Goal: Information Seeking & Learning: Learn about a topic

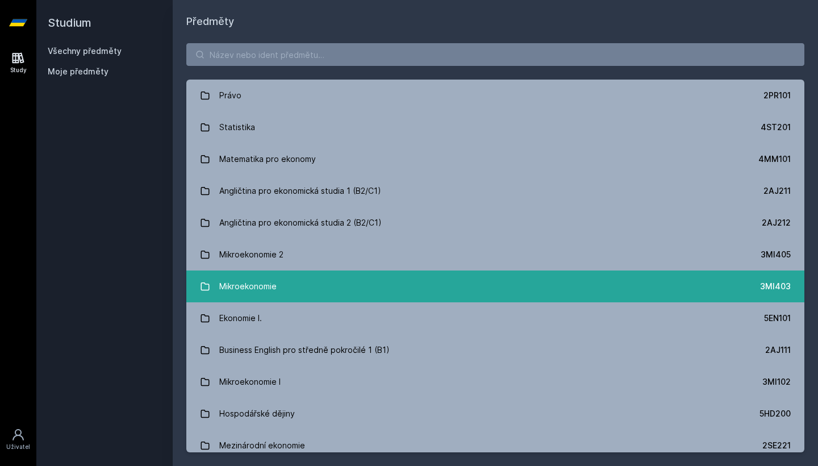
click at [350, 289] on link "Mikroekonomie 3MI403" at bounding box center [495, 286] width 618 height 32
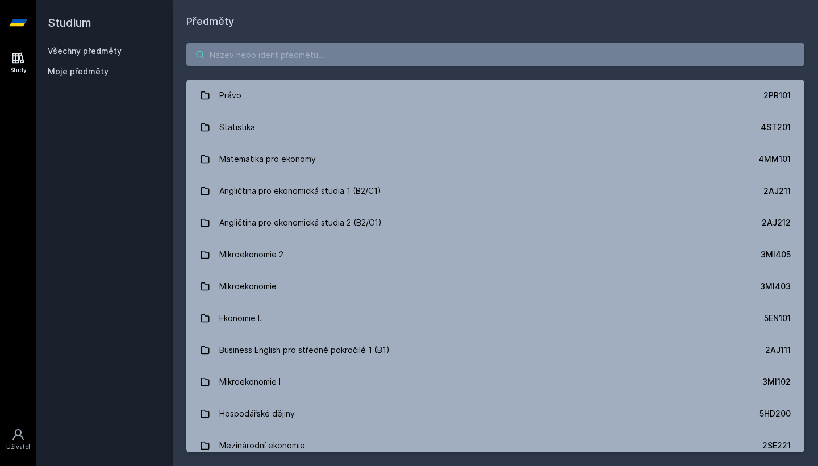
click at [432, 60] on input "search" at bounding box center [495, 54] width 618 height 23
type input "E"
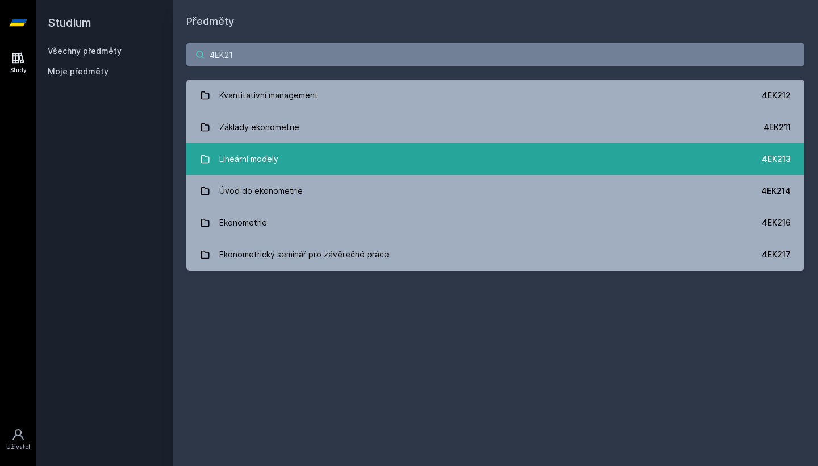
type input "4EK21"
click at [388, 155] on link "Lineární modely 4EK213" at bounding box center [495, 159] width 618 height 32
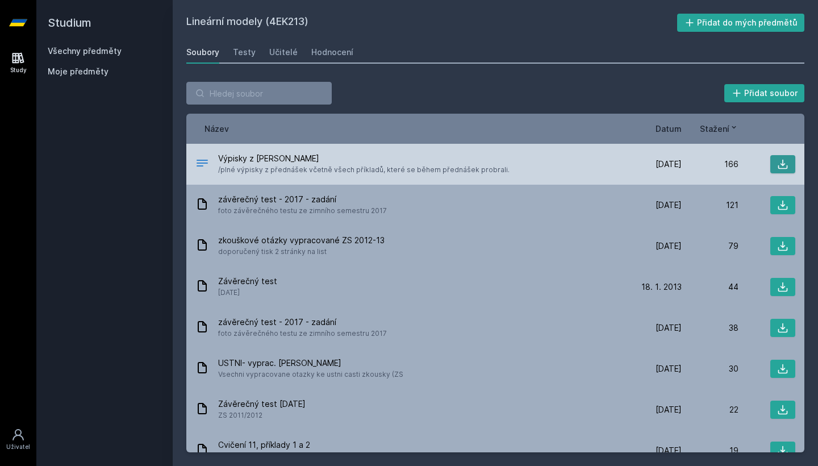
click at [788, 165] on button at bounding box center [782, 164] width 25 height 18
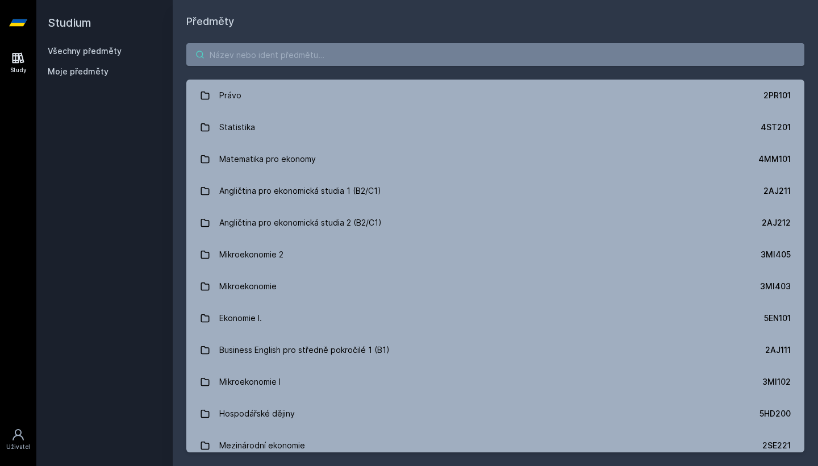
click at [255, 56] on input "search" at bounding box center [495, 54] width 618 height 23
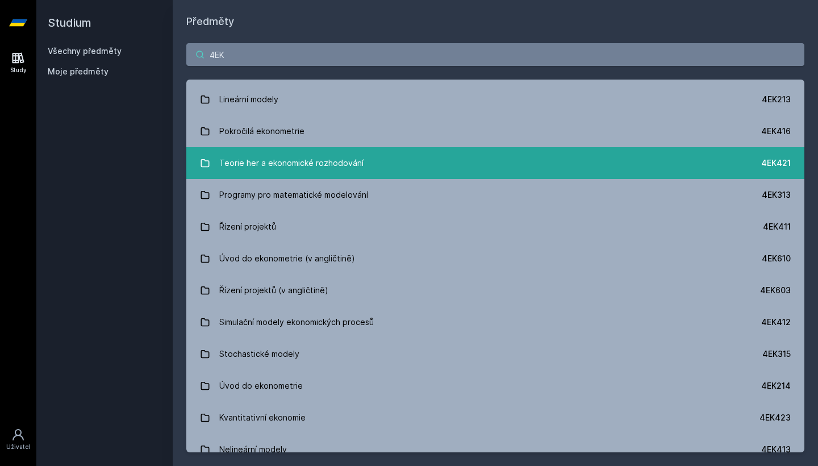
scroll to position [124, 0]
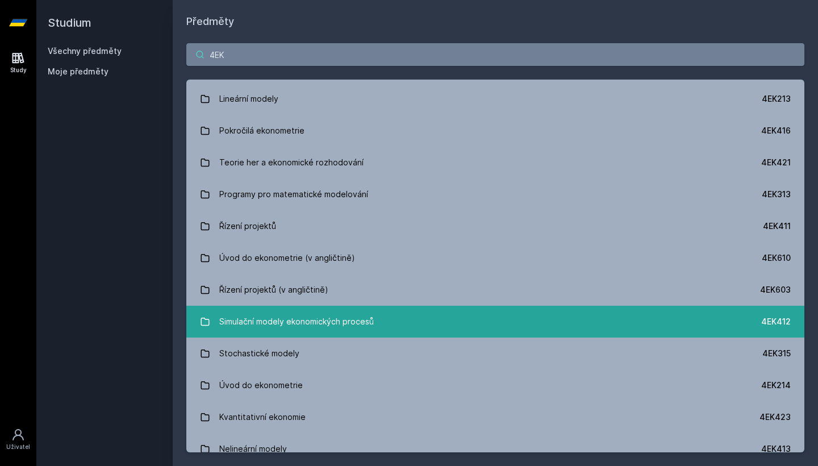
type input "4EK"
click at [357, 321] on div "Simulační modely ekonomických procesů" at bounding box center [296, 321] width 154 height 23
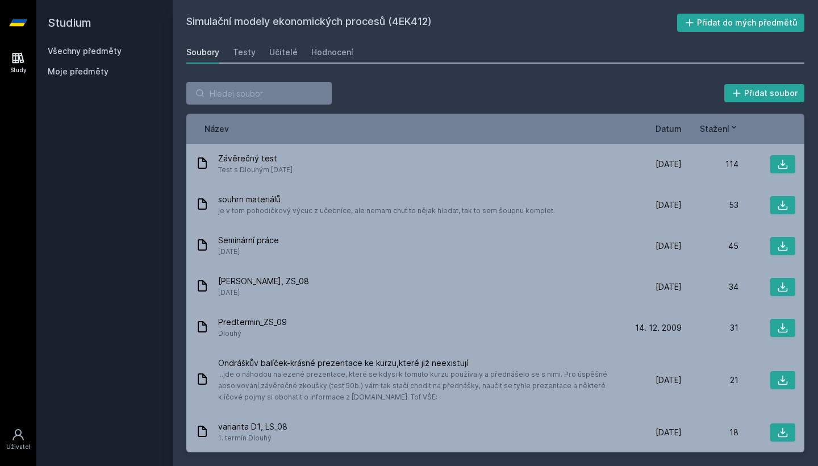
click at [662, 128] on span "Datum" at bounding box center [668, 129] width 26 height 12
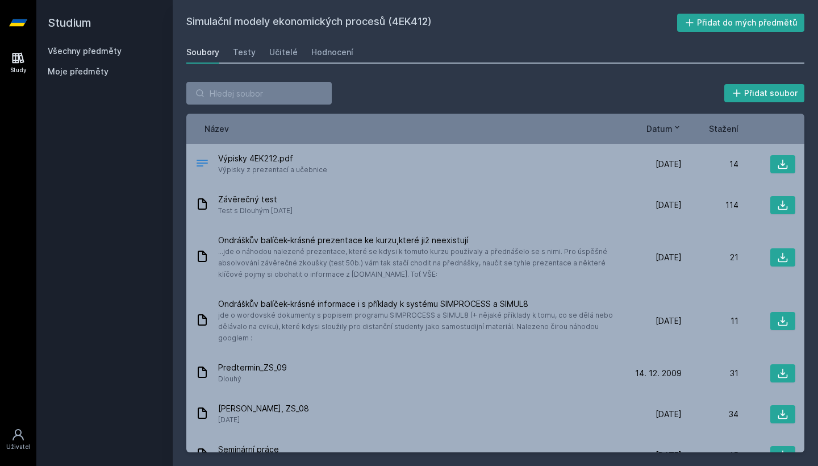
click at [101, 51] on link "Všechny předměty" at bounding box center [85, 51] width 74 height 10
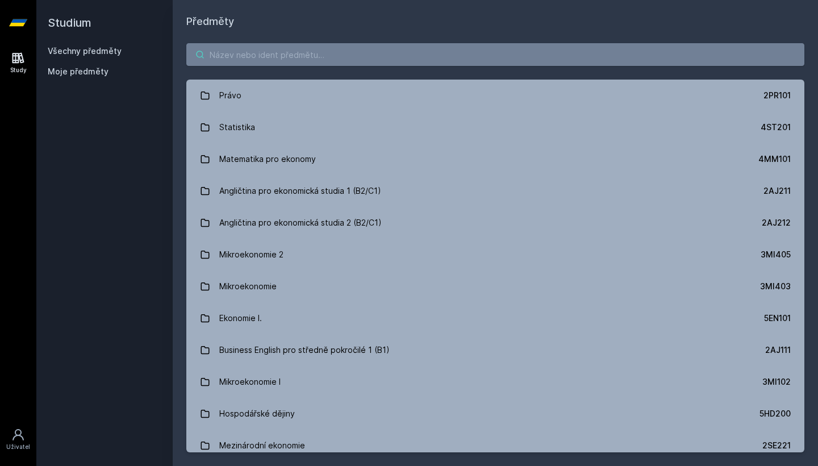
click at [228, 63] on input "search" at bounding box center [495, 54] width 618 height 23
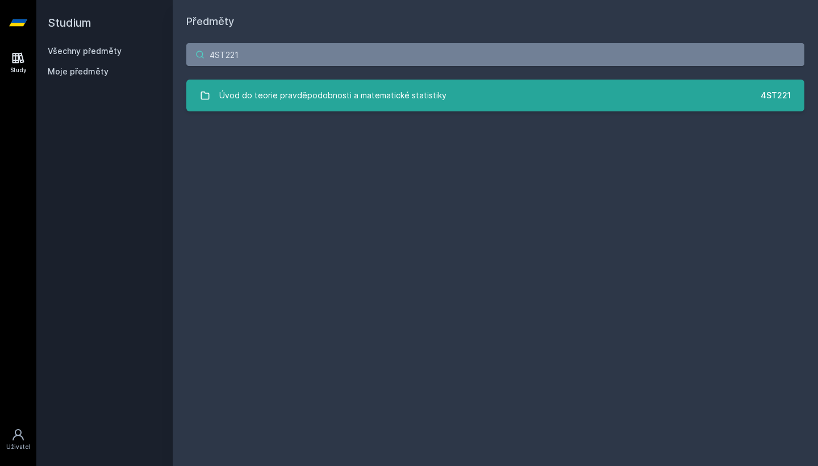
type input "4ST221"
click at [319, 95] on div "Úvod do teorie pravděpodobnosti a matematické statistiky" at bounding box center [332, 95] width 227 height 23
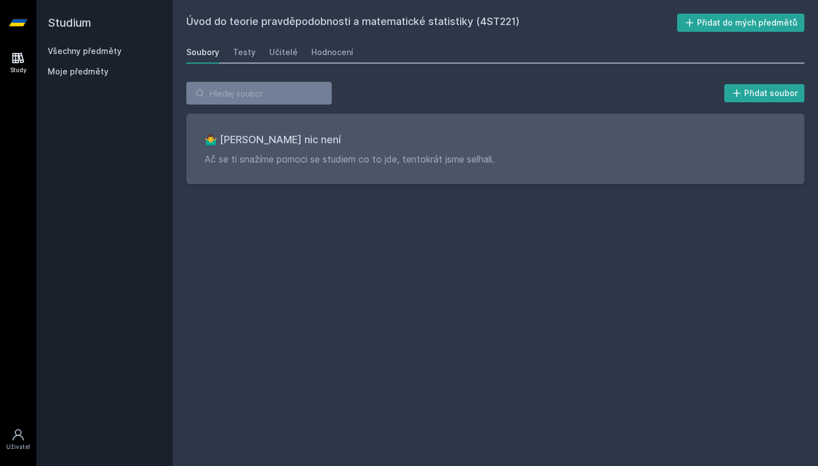
click at [97, 52] on link "Všechny předměty" at bounding box center [85, 51] width 74 height 10
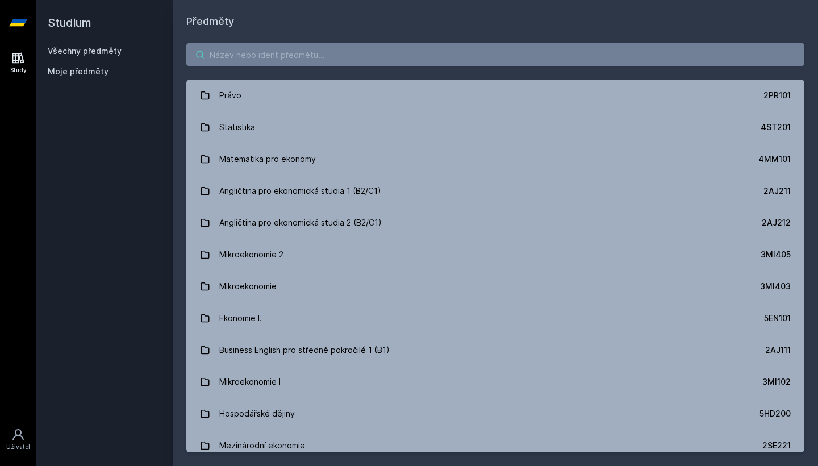
click at [269, 62] on input "search" at bounding box center [495, 54] width 618 height 23
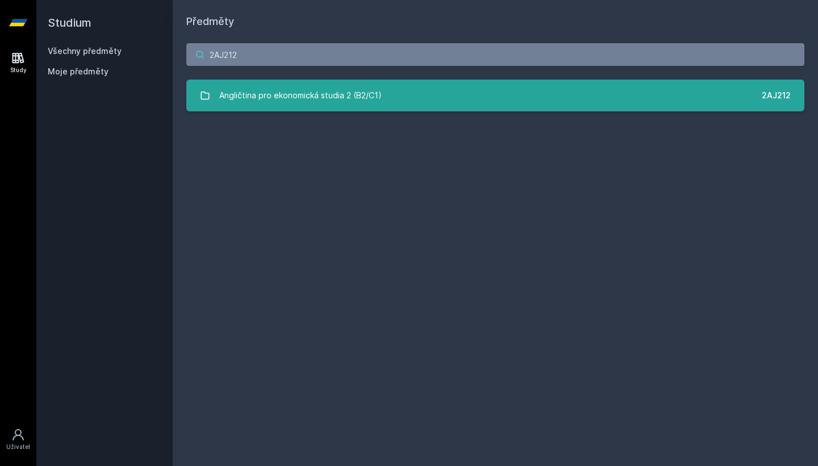
type input "2AJ212"
click at [315, 96] on div "Angličtina pro ekonomická studia 2 (B2/C1)" at bounding box center [300, 95] width 162 height 23
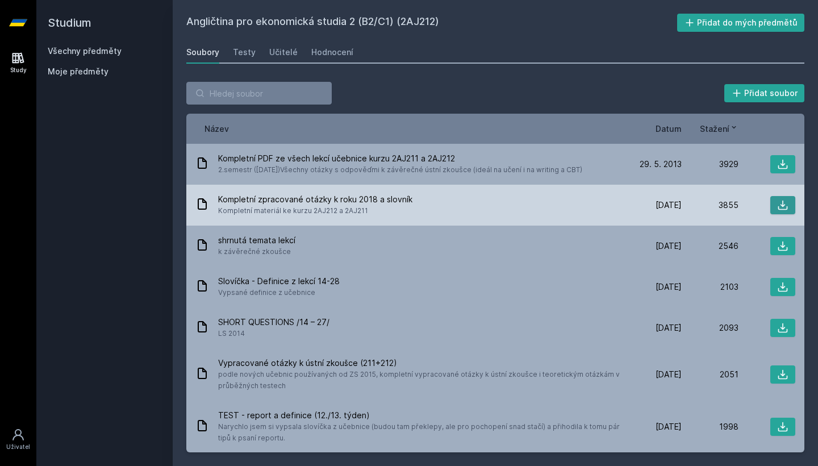
click at [775, 205] on button at bounding box center [782, 205] width 25 height 18
